Goal: Information Seeking & Learning: Learn about a topic

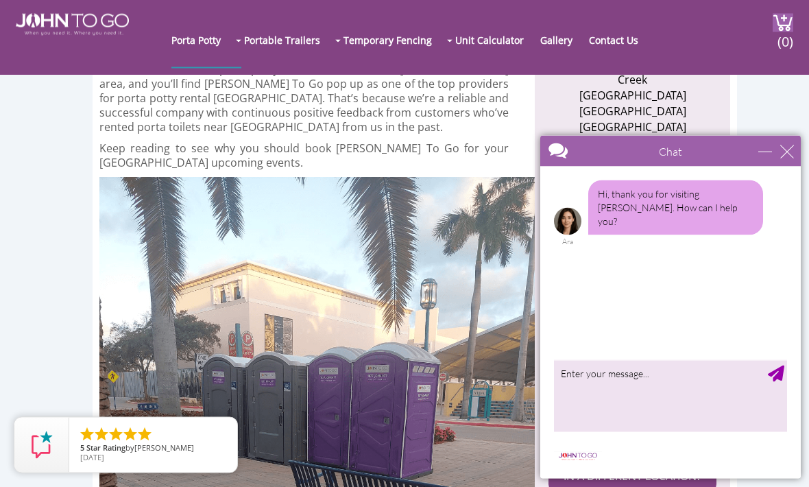
scroll to position [518, 0]
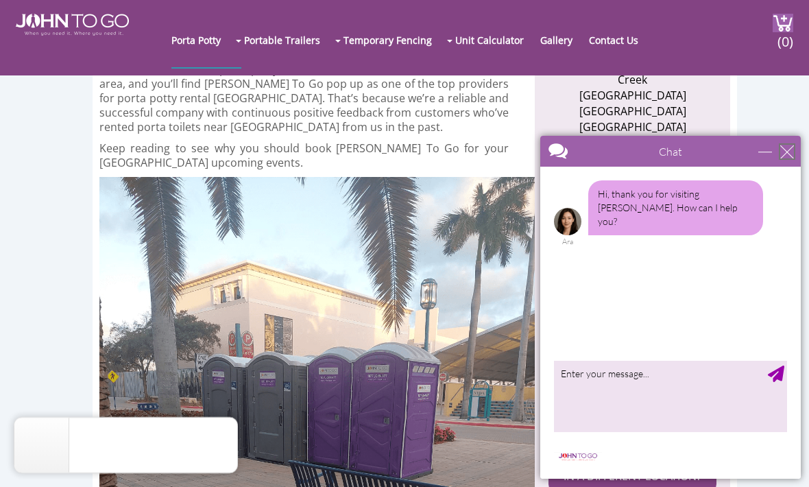
click at [786, 157] on div "close" at bounding box center [787, 152] width 14 height 14
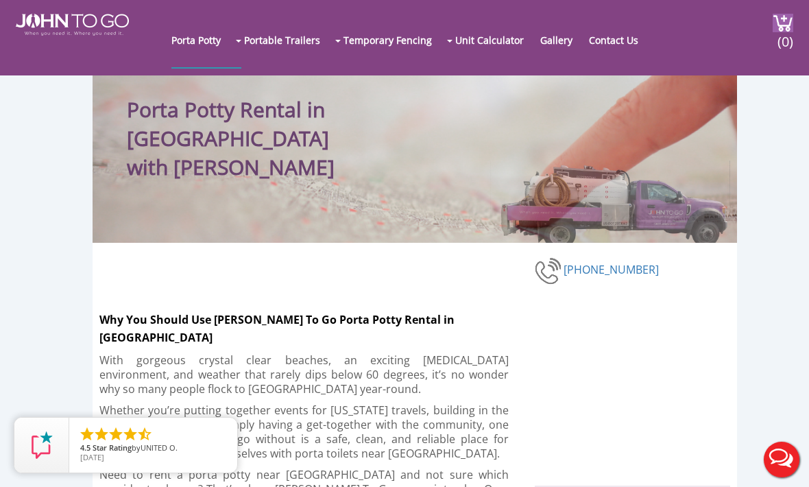
scroll to position [0, 0]
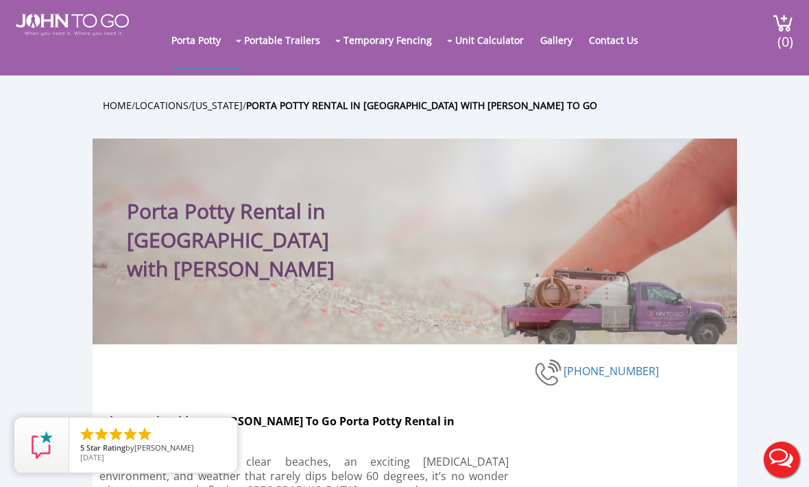
click at [0, 0] on link "Portable Sinks" at bounding box center [0, 0] width 0 height 0
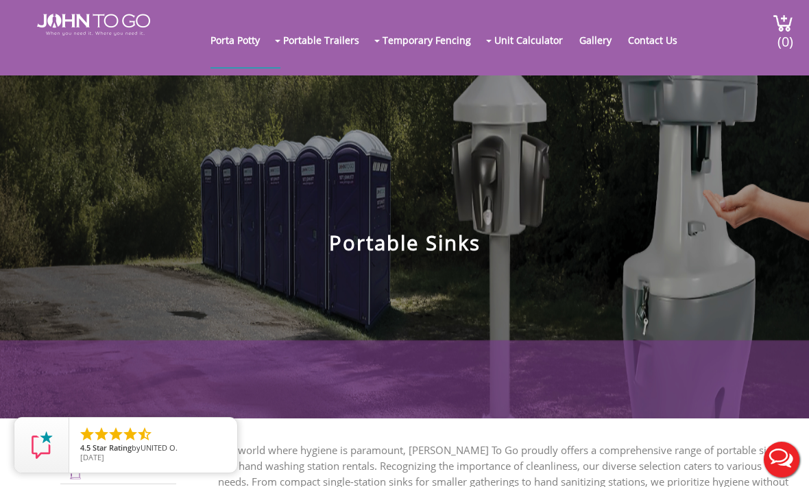
click at [0, 0] on link "Restroom Trailers" at bounding box center [0, 0] width 0 height 0
